Goal: Information Seeking & Learning: Learn about a topic

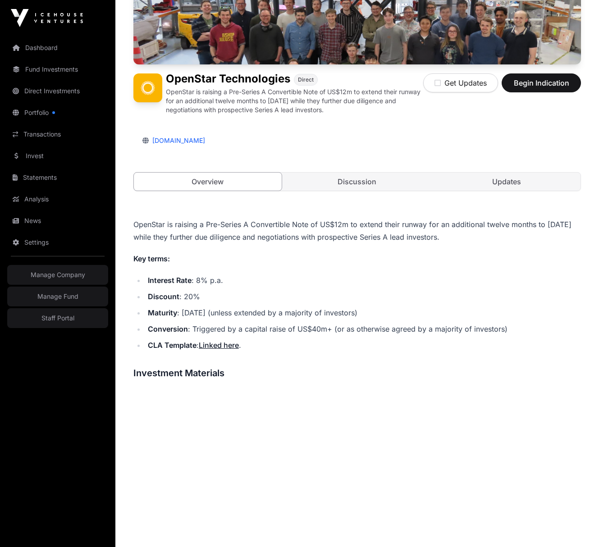
scroll to position [151, 0]
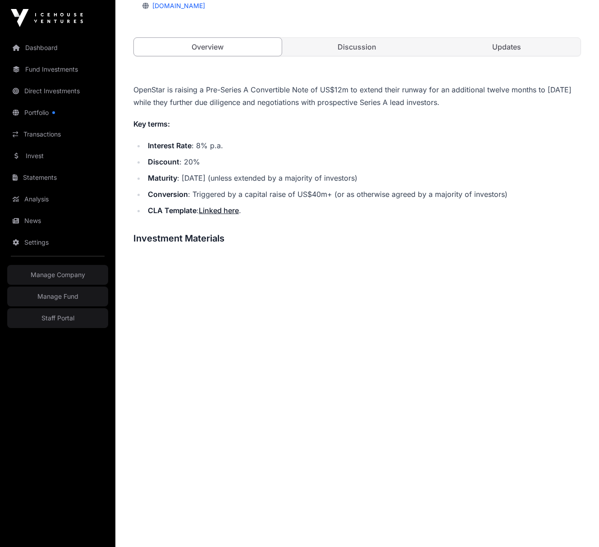
scroll to position [397, 0]
